Goal: Browse casually: Explore the website without a specific task or goal

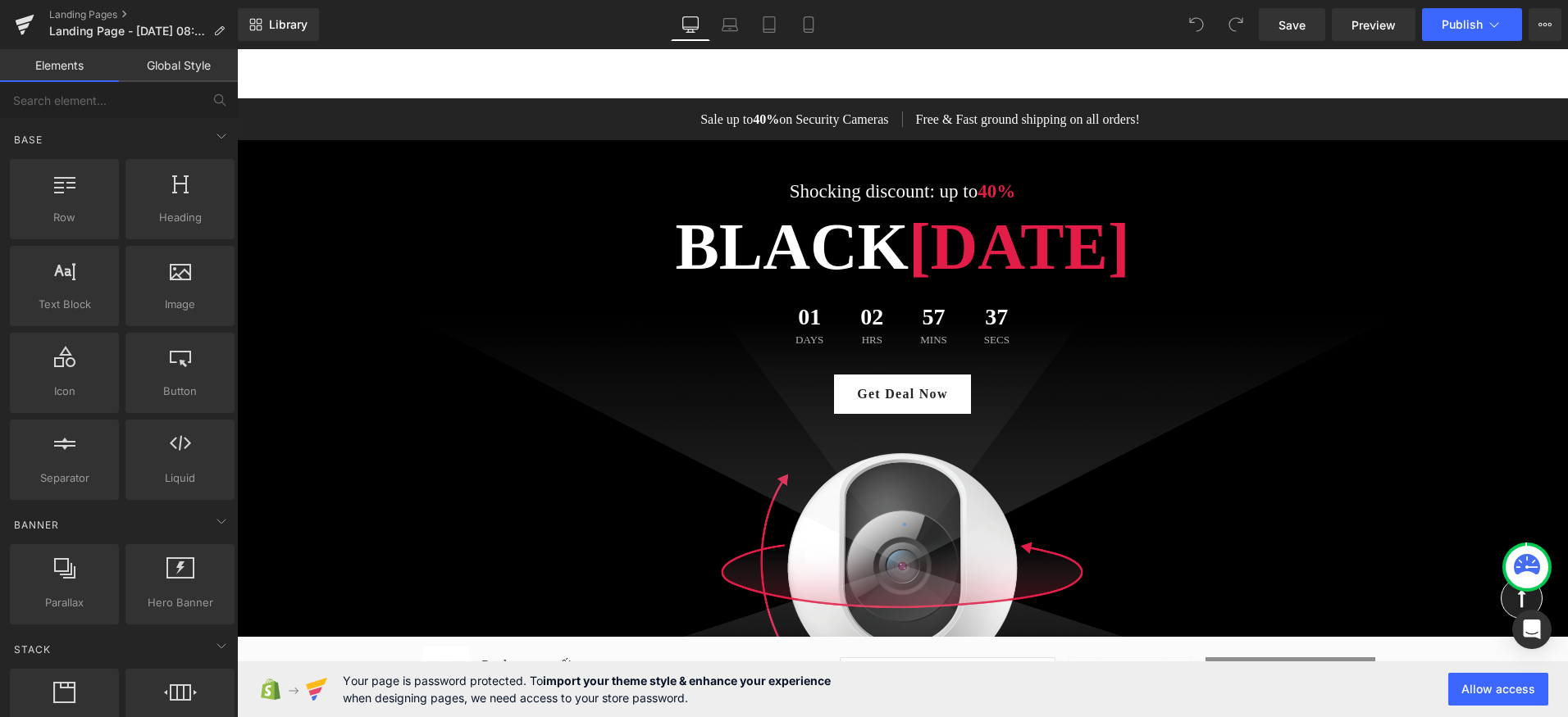
click at [597, 108] on div "Sale up to 40% on Security Cameras Text Block Free & Fast ground shipping on al…" at bounding box center [903, 119] width 984 height 42
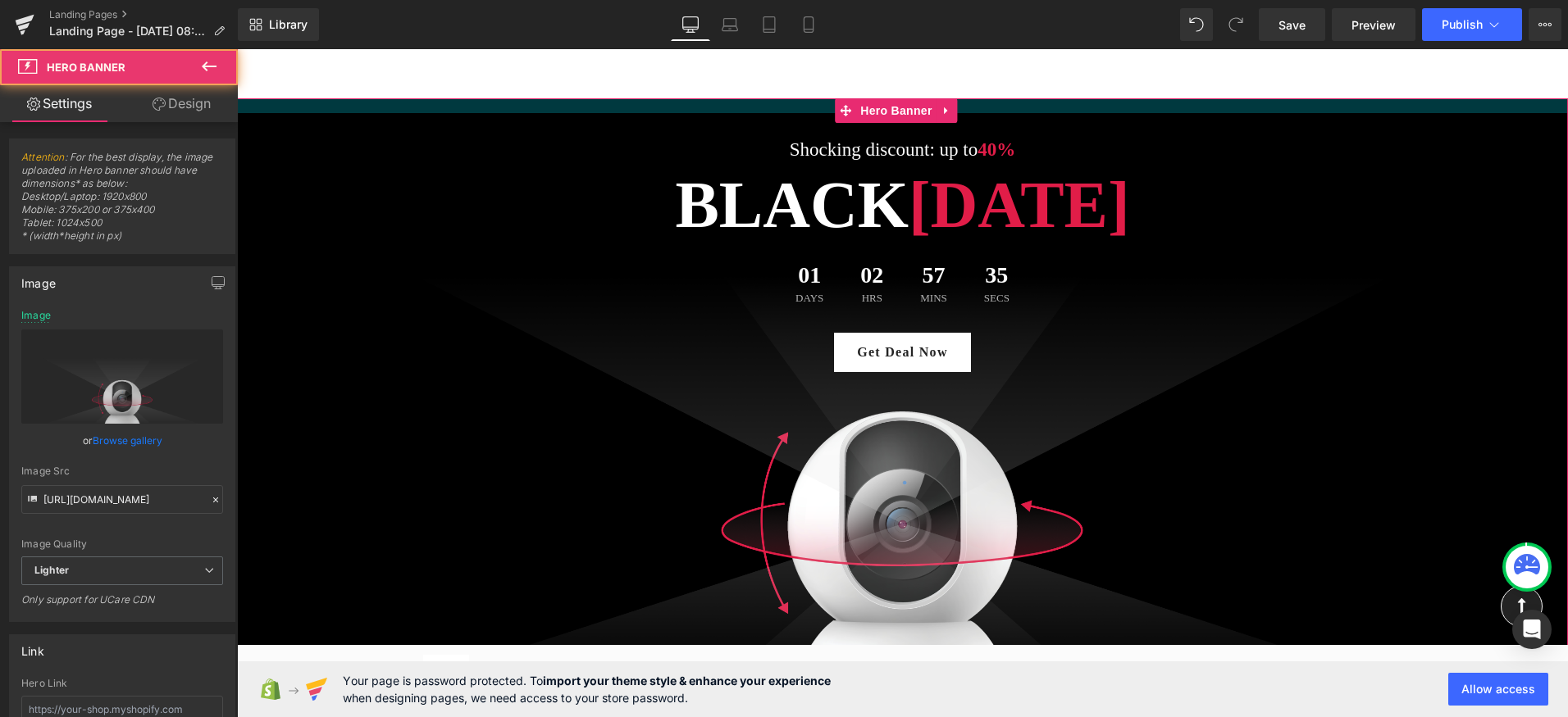
click at [597, 108] on div "Shocking discount: up to 40% Text Block [DATE][DATE] Heading 01 Days 02 Hrs 57 …" at bounding box center [902, 390] width 1331 height 585
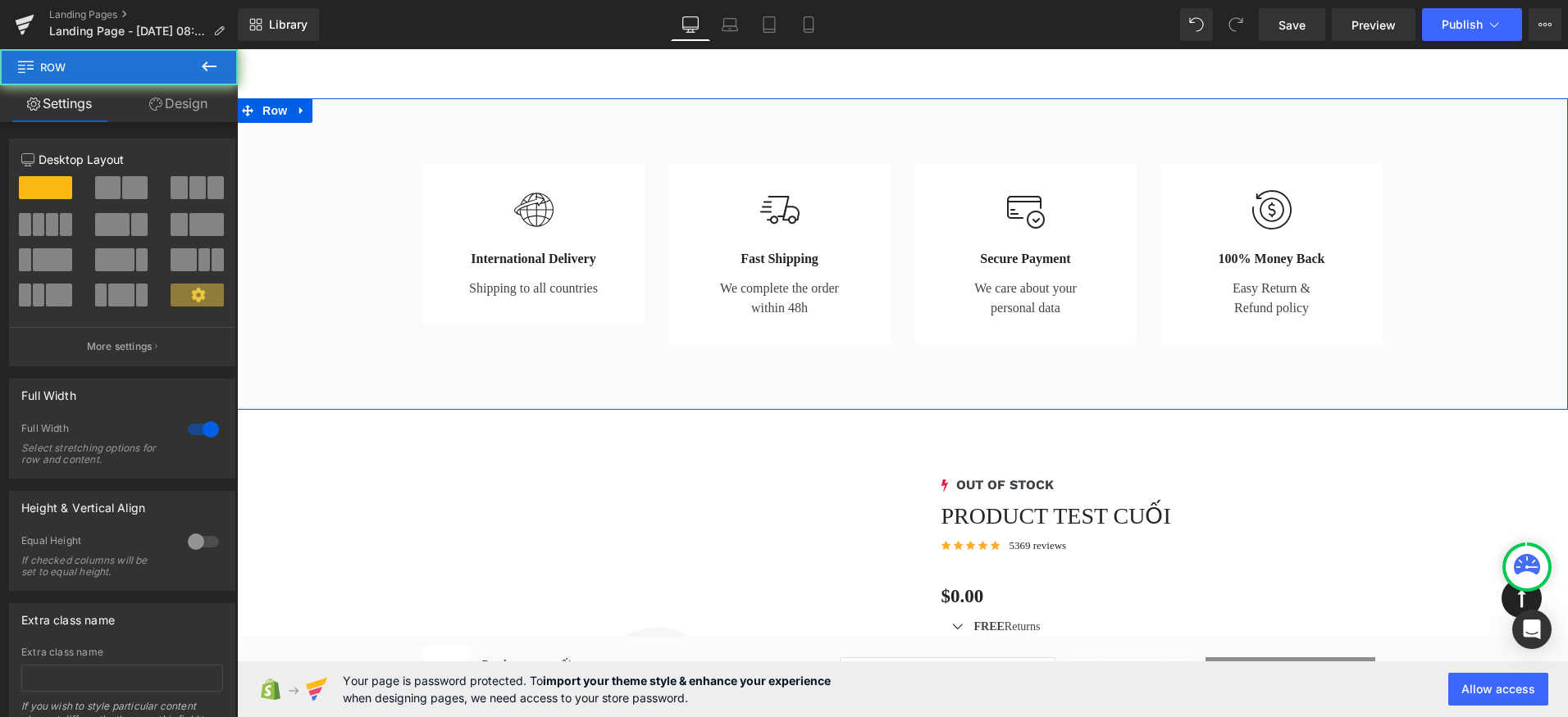
click at [597, 108] on div "Image International Delivery Heading Shipping to all countries Text Block Row I…" at bounding box center [902, 254] width 1331 height 311
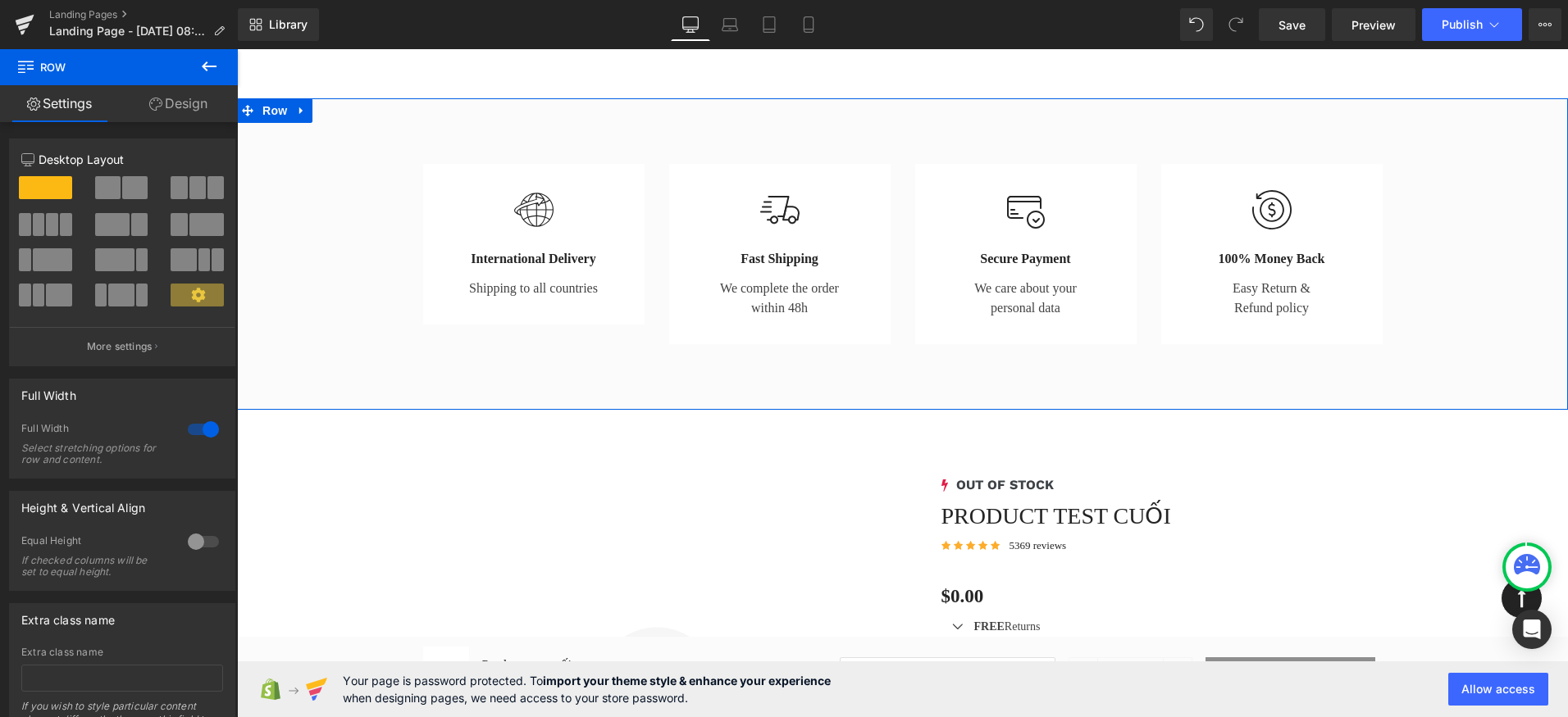
click at [597, 108] on div "Image International Delivery Heading Shipping to all countries Text Block Row I…" at bounding box center [902, 254] width 1331 height 311
click at [419, 132] on div "Image International Delivery Heading Shipping to all countries Text Block Row I…" at bounding box center [902, 254] width 1331 height 311
click at [370, 145] on div "Image International Delivery Heading Shipping to all countries Text Block Row I…" at bounding box center [902, 246] width 1331 height 213
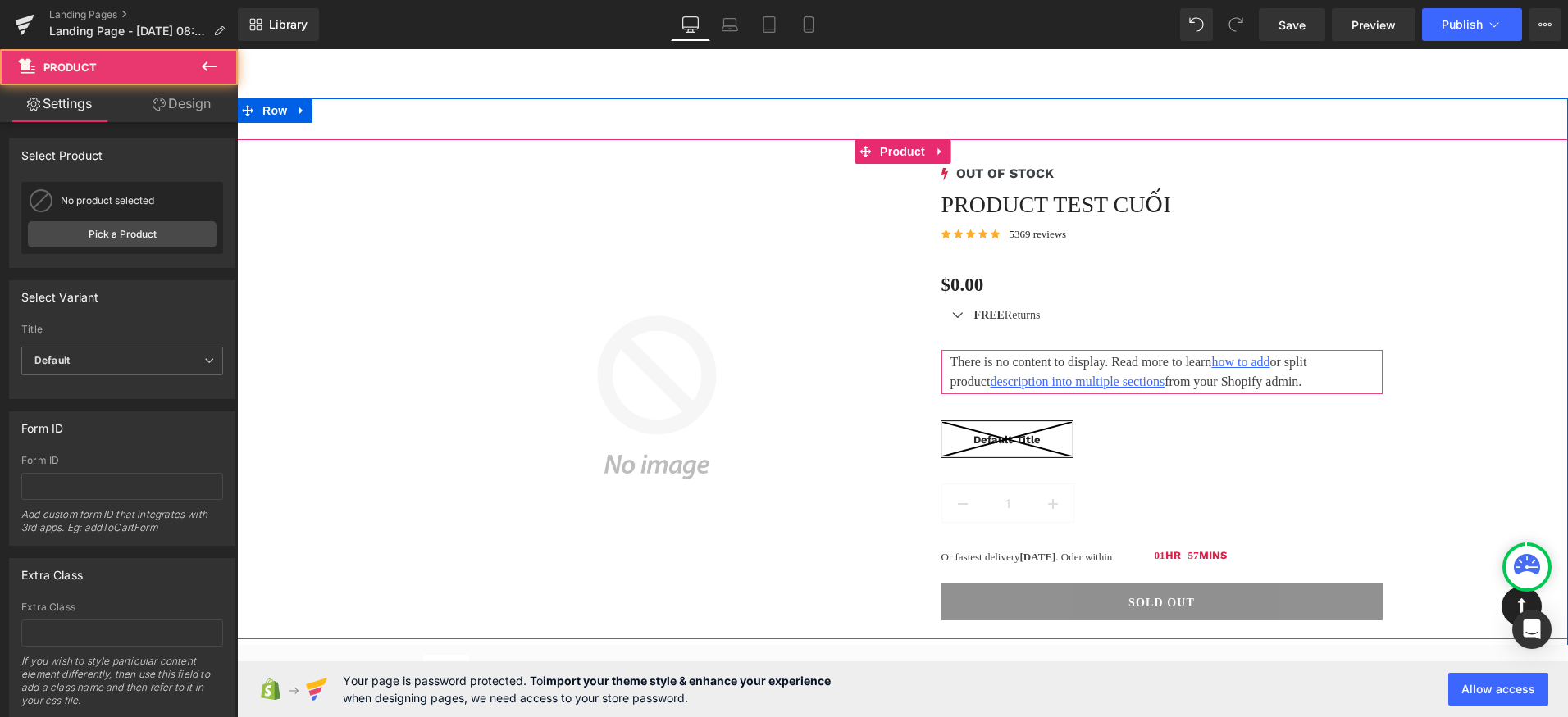
click at [391, 217] on div "% (P) Image 0 OUT OF STOCK (P) Stock Counter Product test cuối (P) Title Icon I…" at bounding box center [902, 389] width 1331 height 500
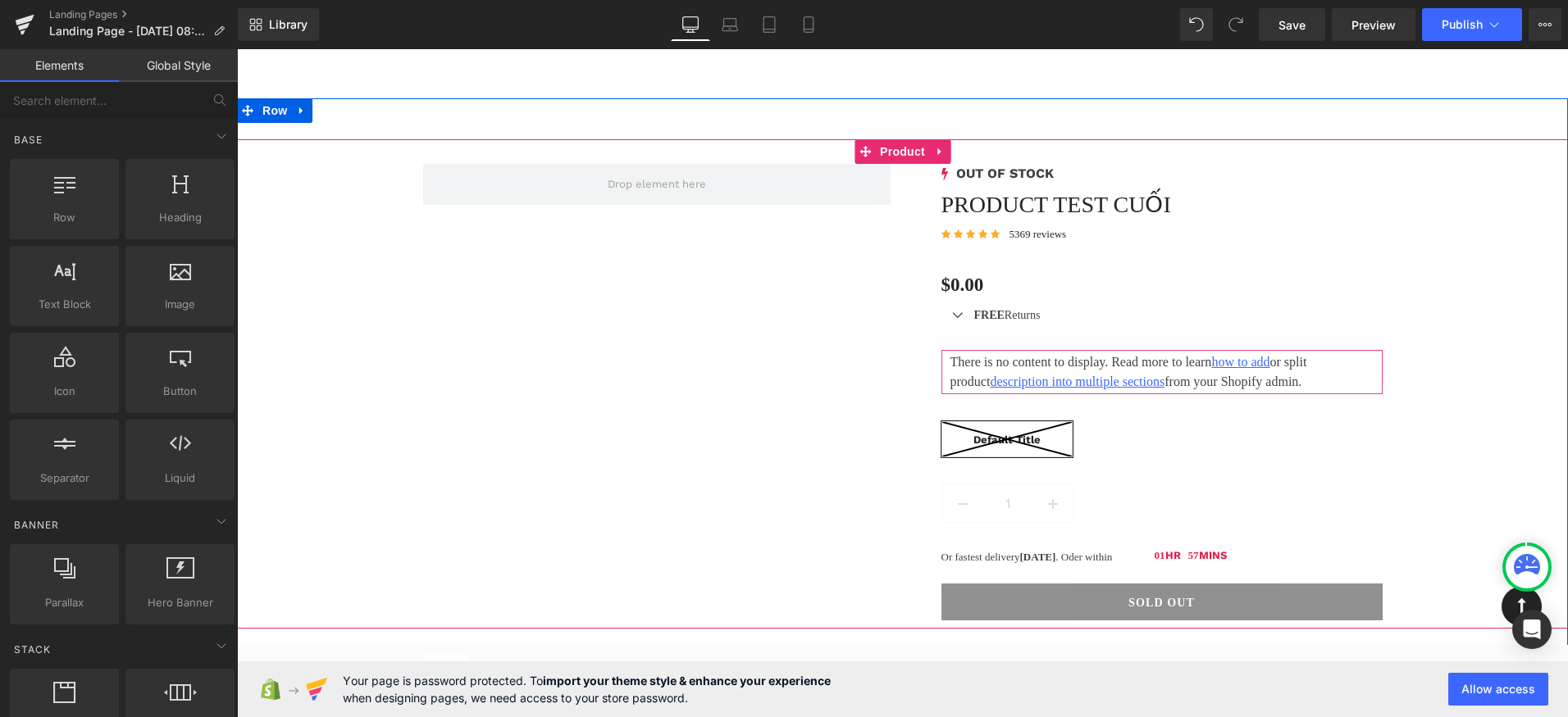
click at [448, 217] on div "0 OUT OF STOCK (P) Stock Counter Product test cuối (P) Title Icon Icon Icon Ico…" at bounding box center [903, 383] width 984 height 489
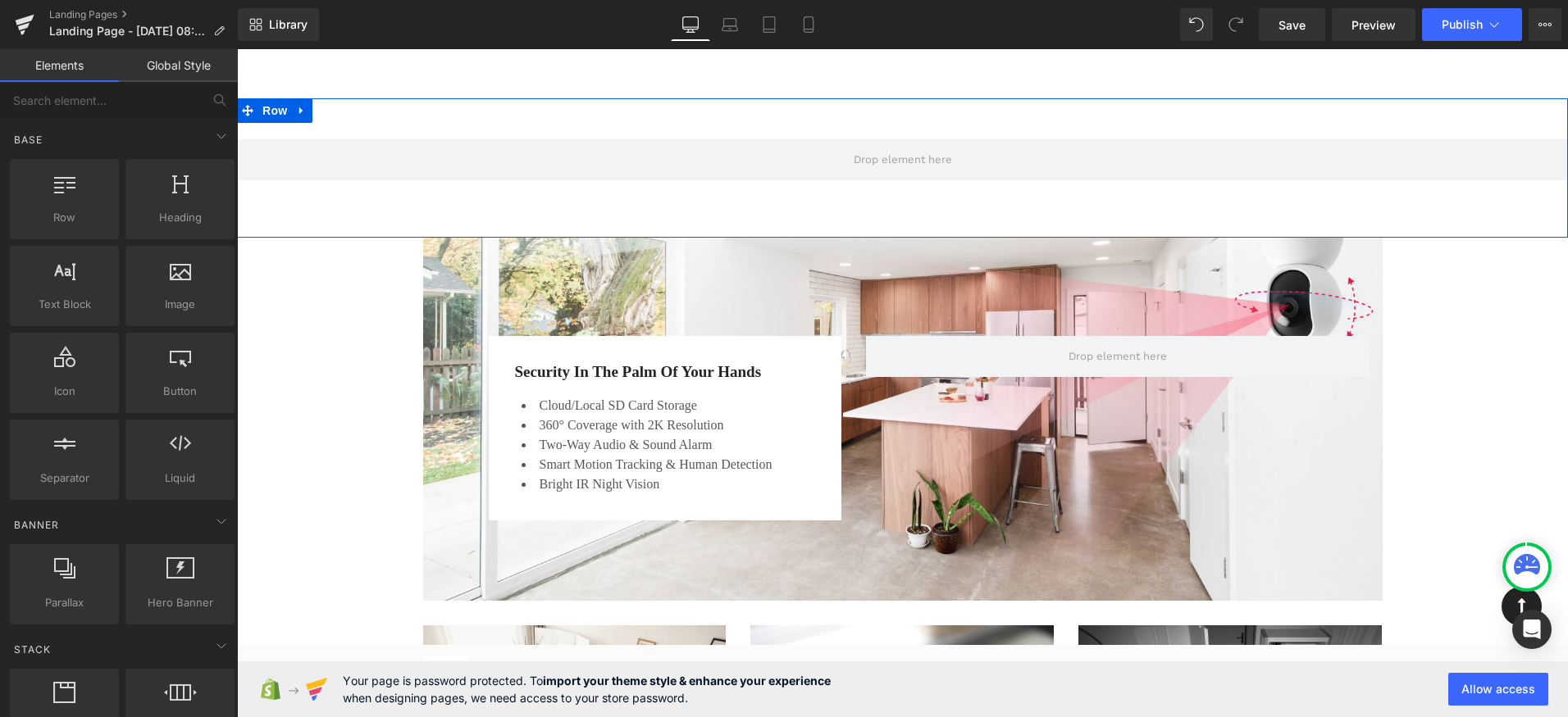
click at [359, 217] on div "Security In The Palm Of Your Hands Heading Cloud/Local SD Card Storage 360° Cov…" at bounding box center [902, 596] width 1331 height 717
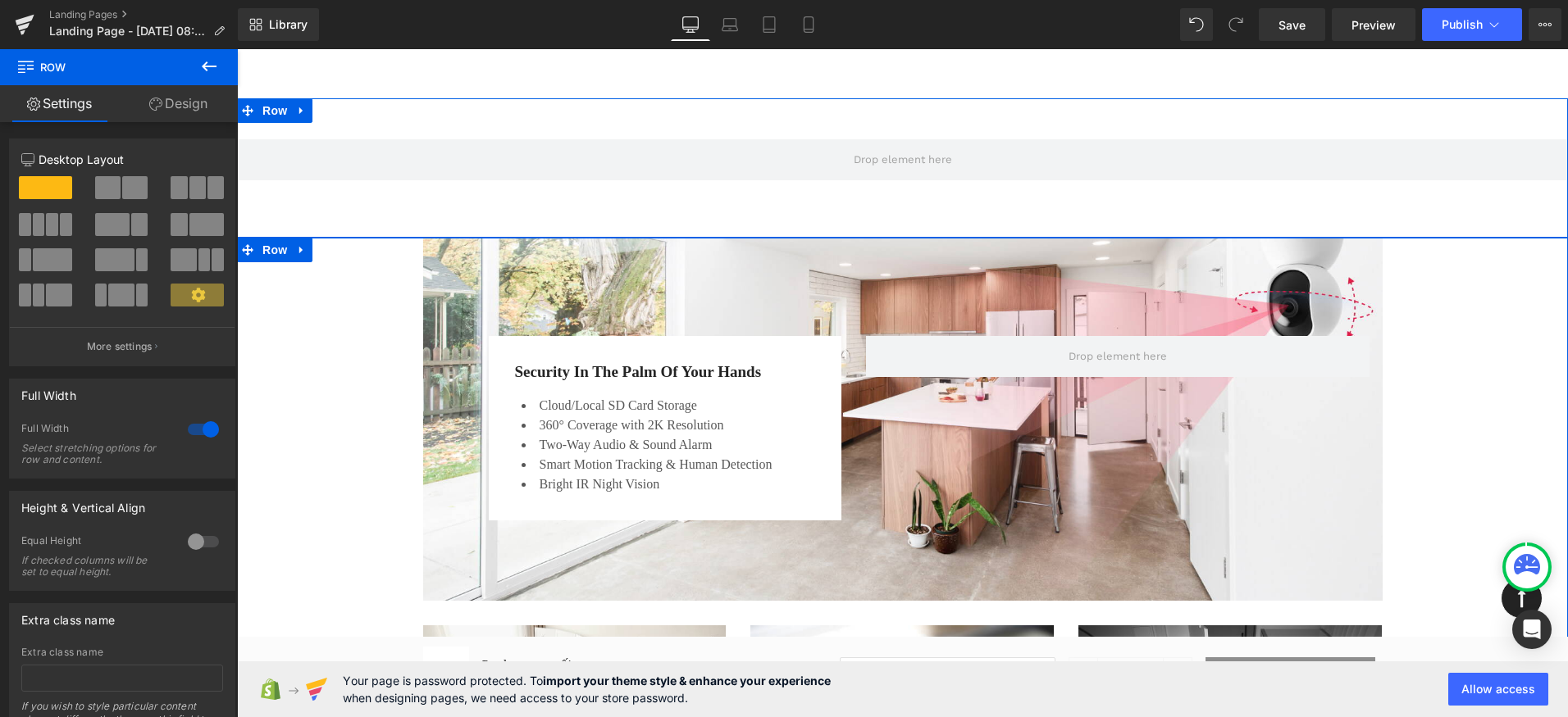
click at [413, 191] on div "Row" at bounding box center [902, 168] width 1331 height 139
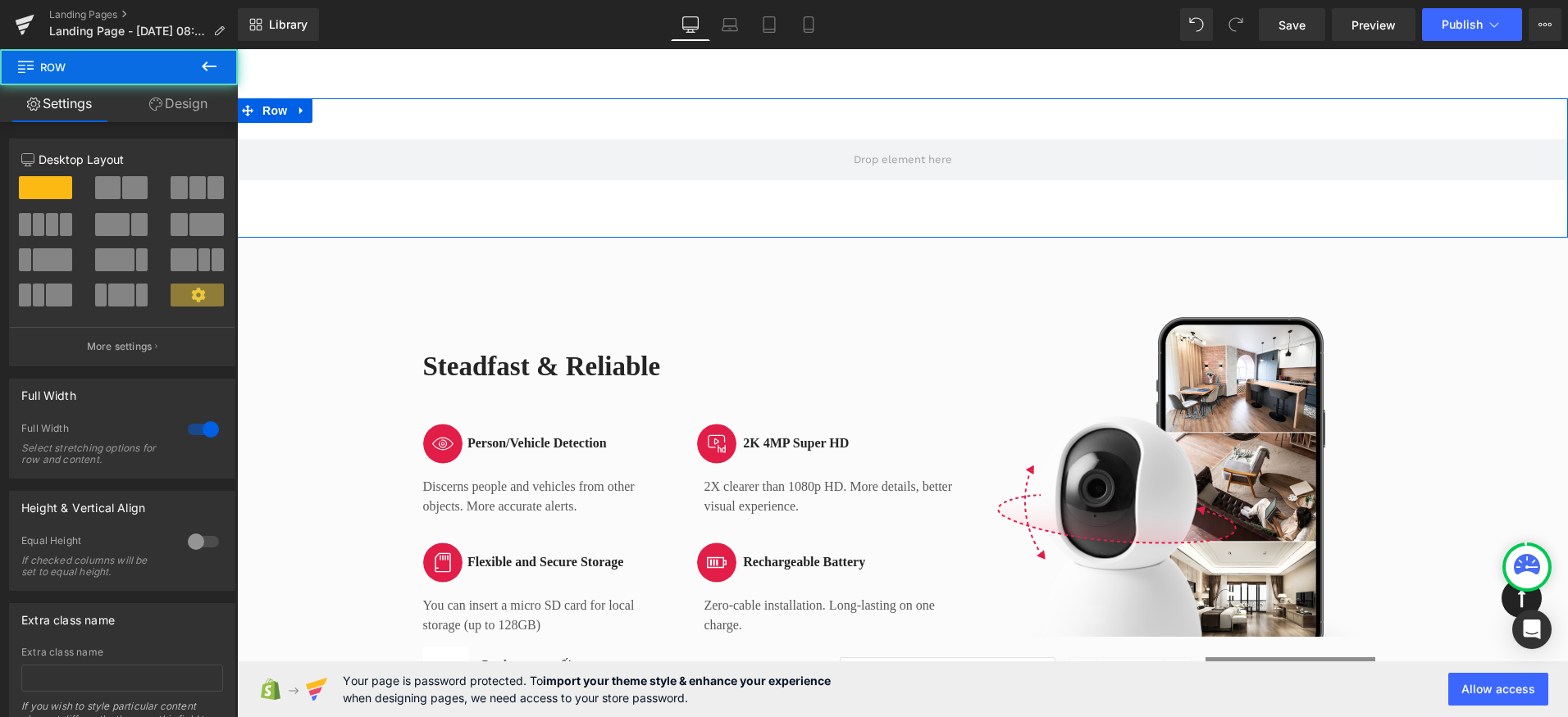
click at [461, 134] on div "Row" at bounding box center [902, 168] width 1331 height 139
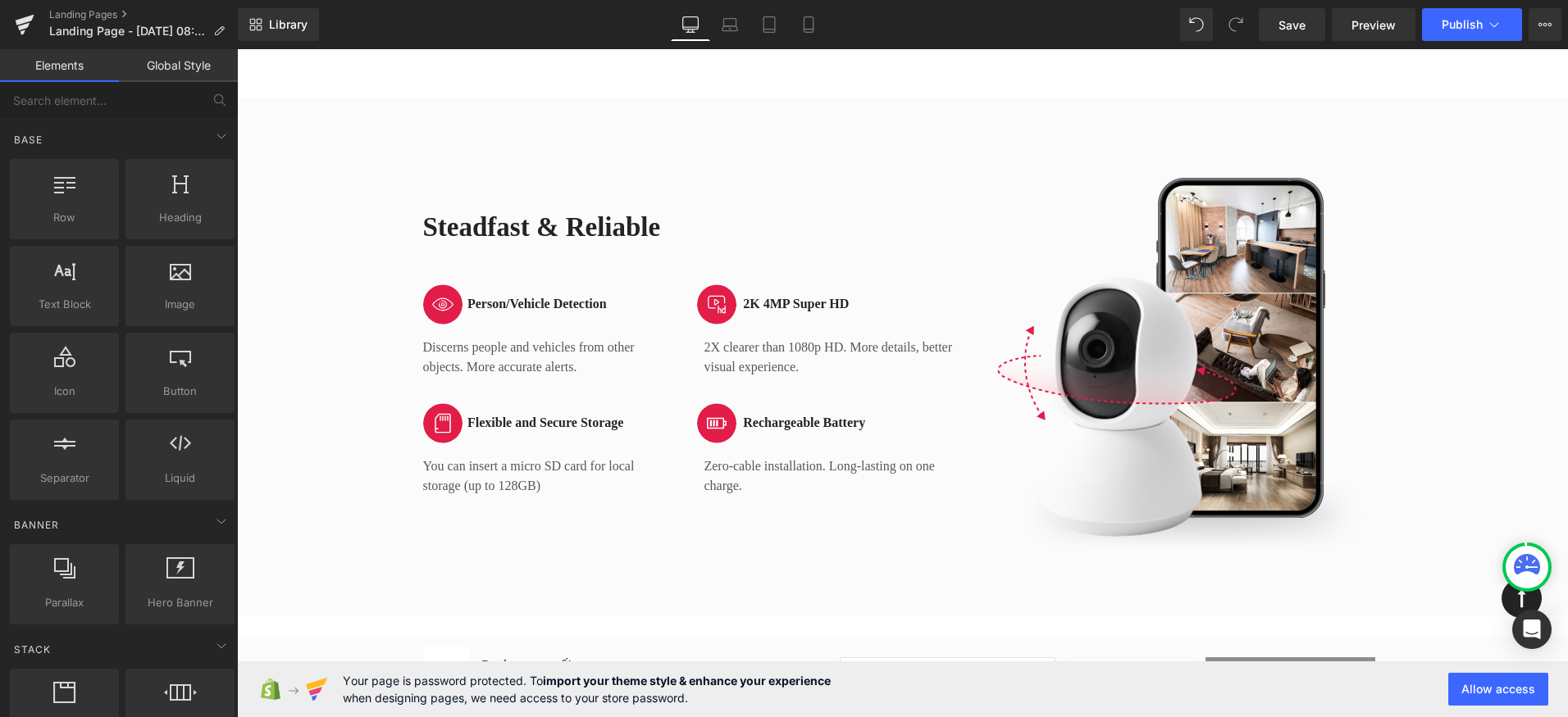
drag, startPoint x: 960, startPoint y: 52, endPoint x: 946, endPoint y: 53, distance: 14.0
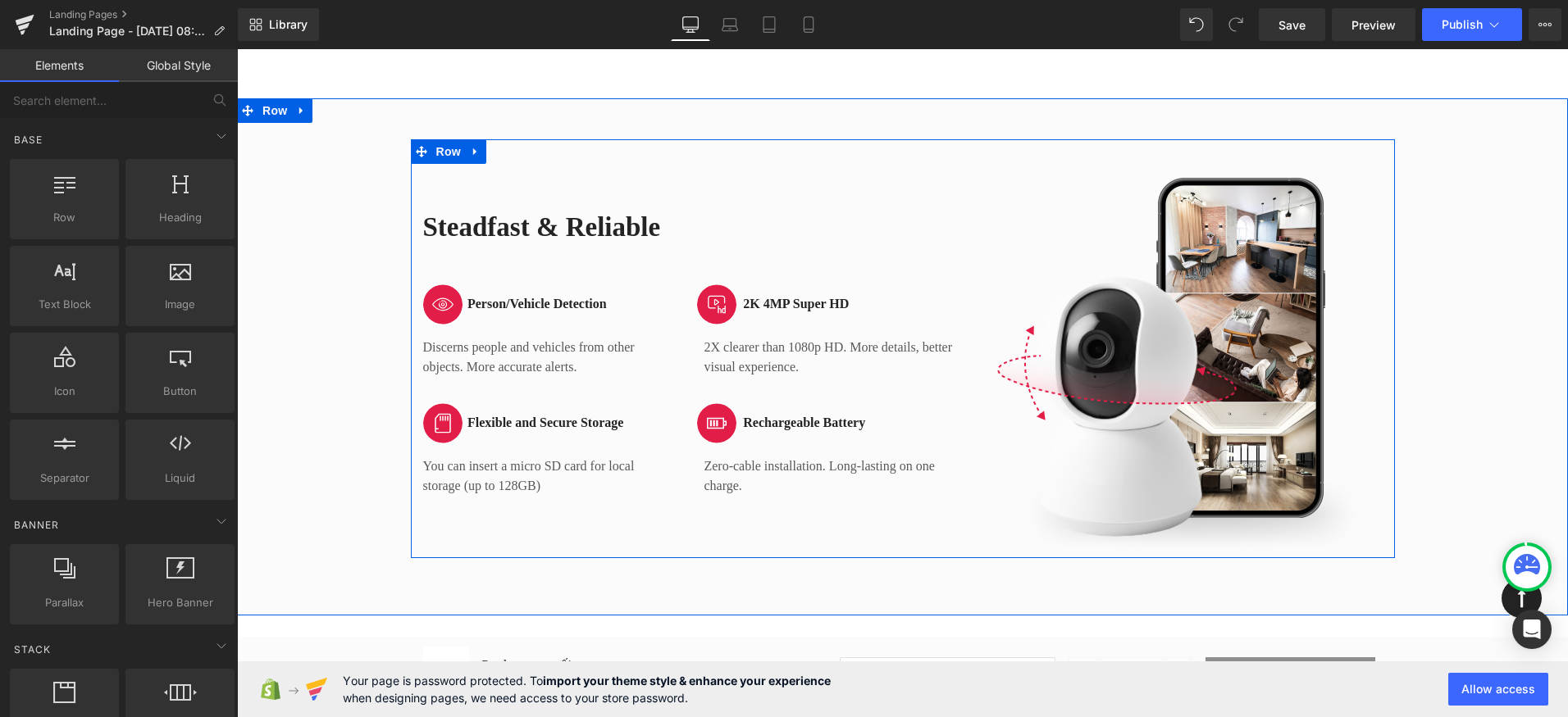
click at [918, 166] on div "Steadfast & Reliable Heading Image Person/Vehicle Detection Heading Row Discern…" at bounding box center [698, 357] width 574 height 386
